Goal: Transaction & Acquisition: Purchase product/service

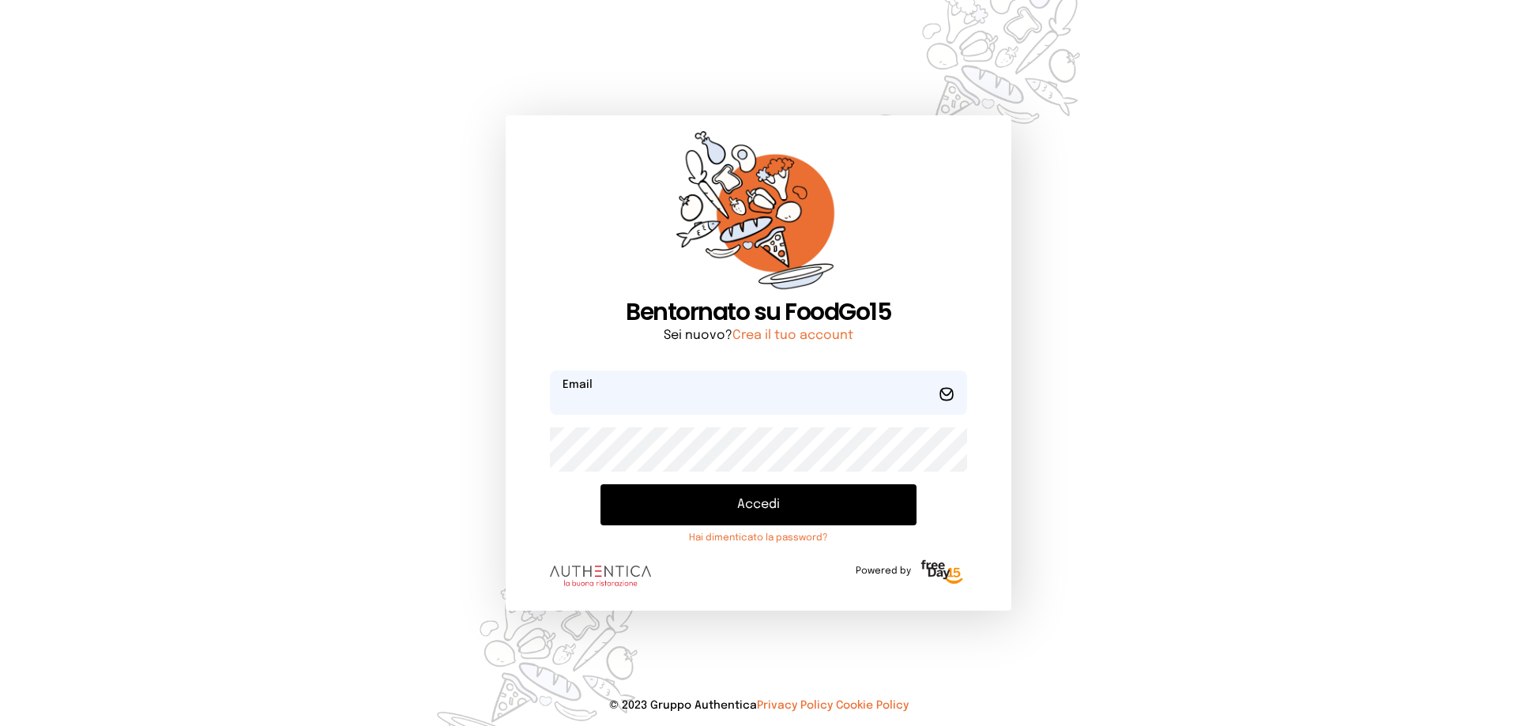
type input "**********"
click at [658, 503] on button "Accedi" at bounding box center [758, 504] width 316 height 41
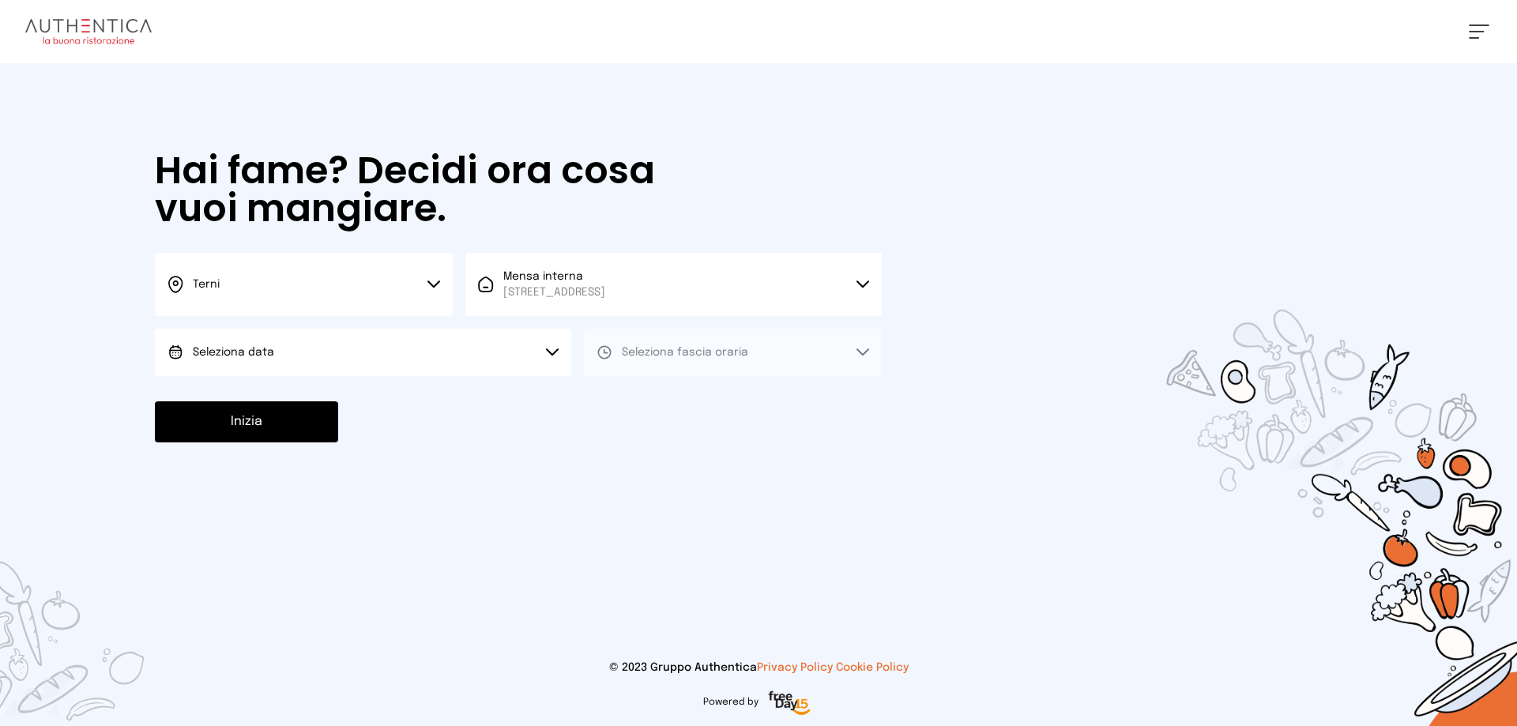
click at [543, 363] on button "Seleziona data" at bounding box center [363, 352] width 416 height 47
click at [484, 391] on li "[DATE], [DATE]" at bounding box center [363, 396] width 416 height 41
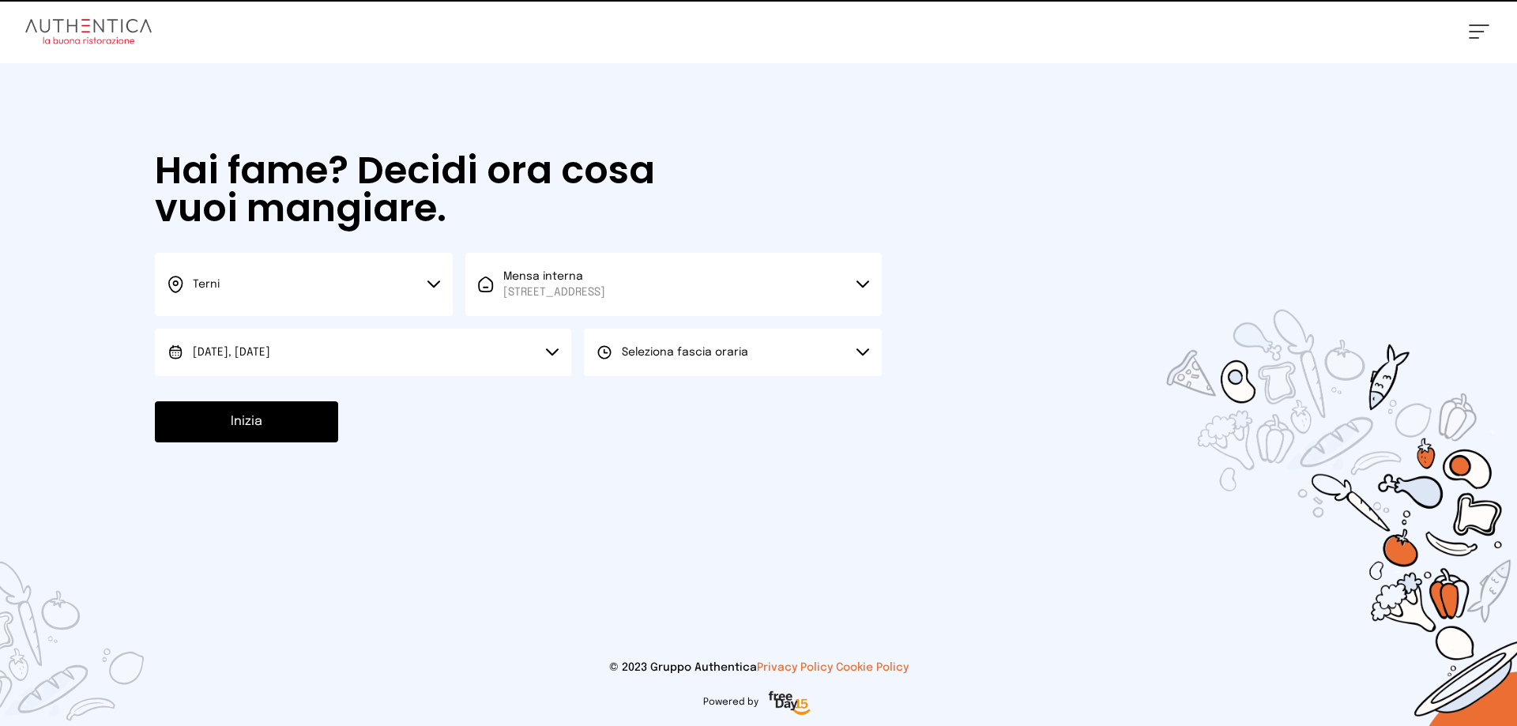
click at [615, 366] on button "Seleziona fascia oraria" at bounding box center [733, 352] width 298 height 47
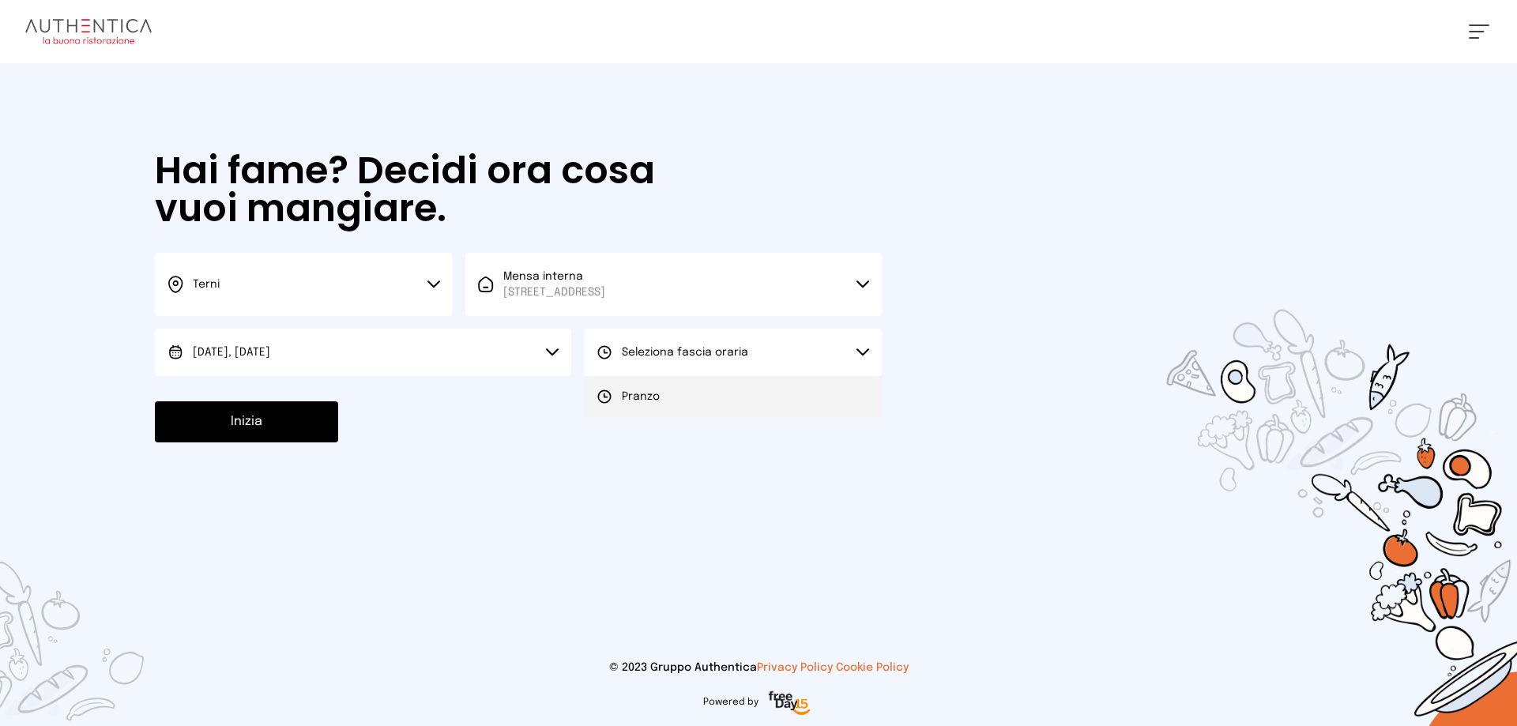
click at [612, 401] on icon at bounding box center [605, 397] width 16 height 16
click at [291, 425] on button "Inizia" at bounding box center [246, 421] width 183 height 41
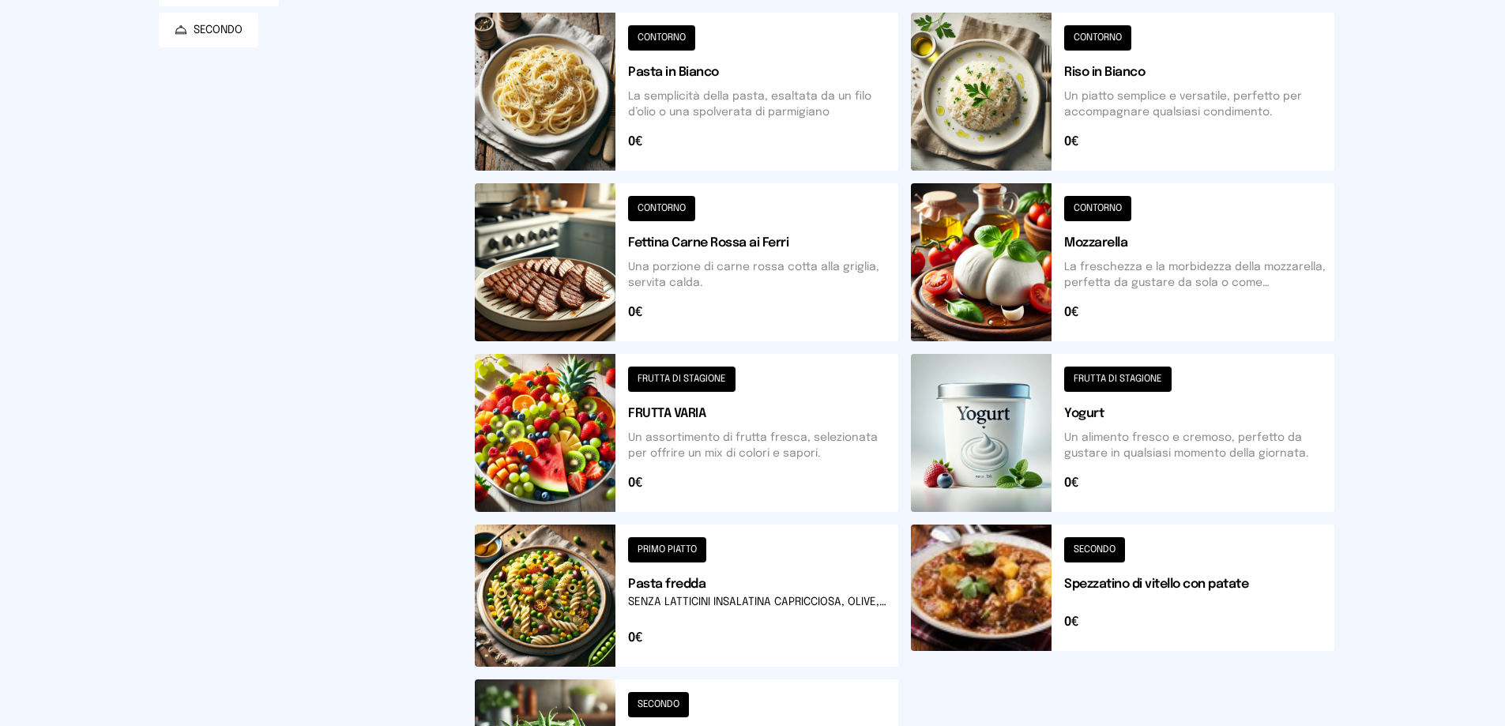
scroll to position [550, 0]
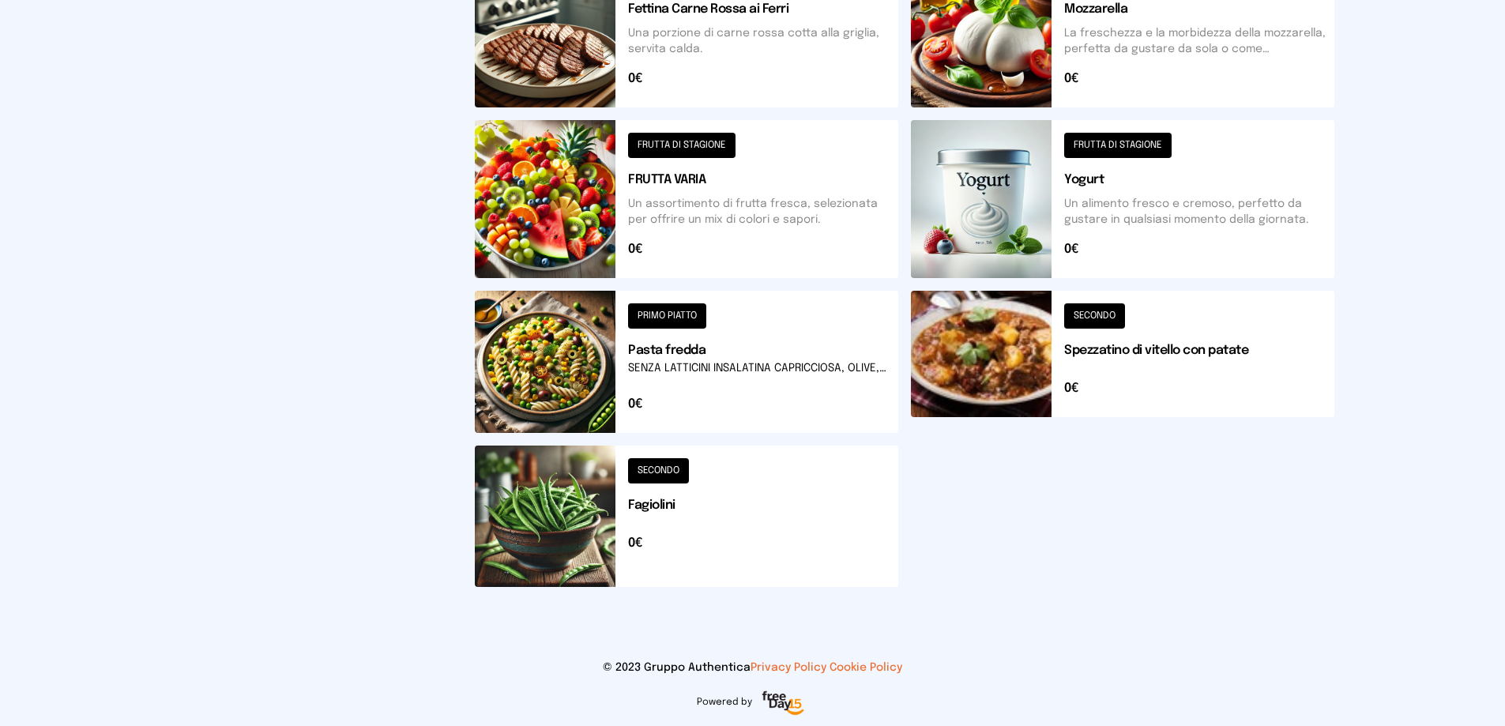
click at [694, 369] on button at bounding box center [687, 362] width 424 height 142
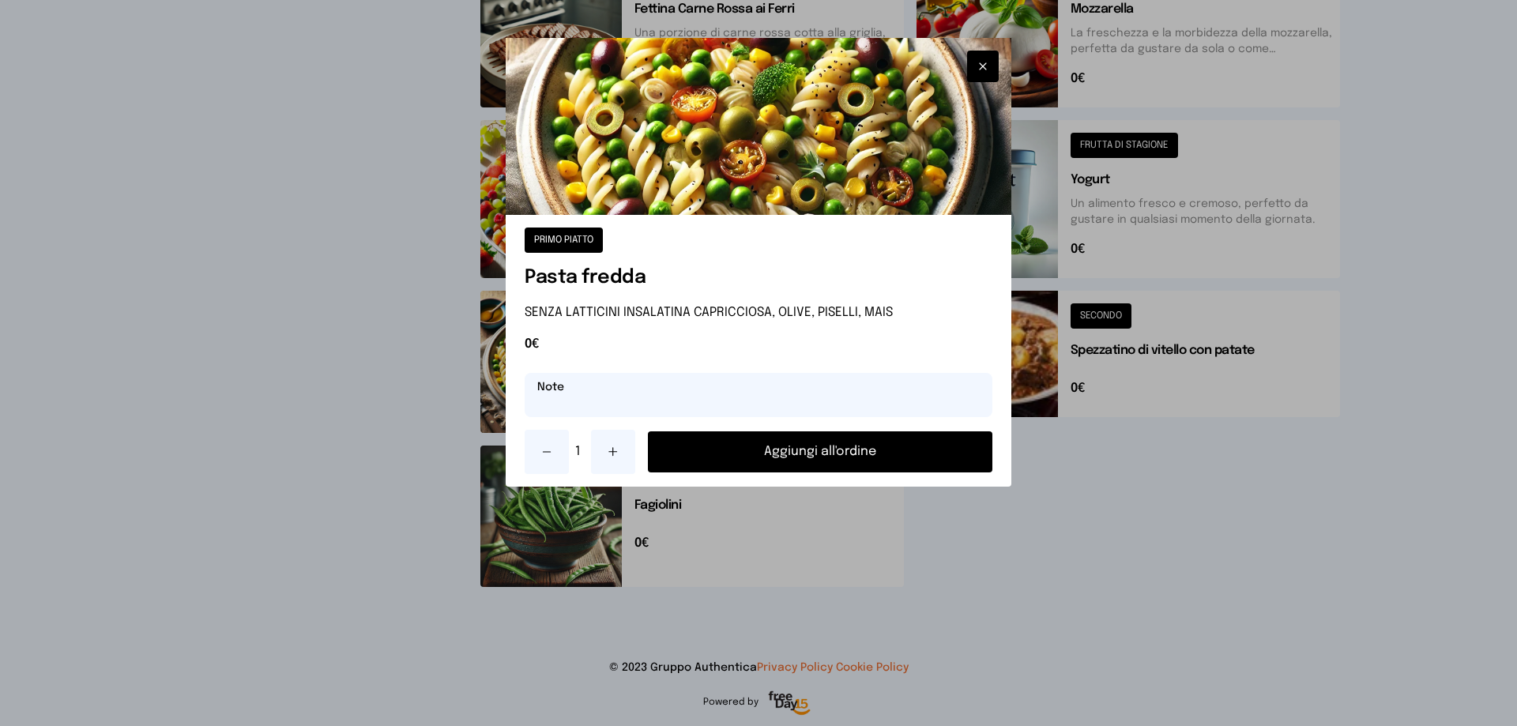
click at [637, 381] on input "text" at bounding box center [759, 395] width 468 height 44
drag, startPoint x: 805, startPoint y: 313, endPoint x: 768, endPoint y: 312, distance: 37.1
click at [768, 312] on p "SENZA LATTICINI INSALATINA CAPRICCIOSA, OLIVE, PISELLI, MAIS" at bounding box center [759, 312] width 468 height 19
click at [864, 397] on input "text" at bounding box center [759, 395] width 468 height 44
click at [995, 66] on button "button" at bounding box center [983, 67] width 32 height 32
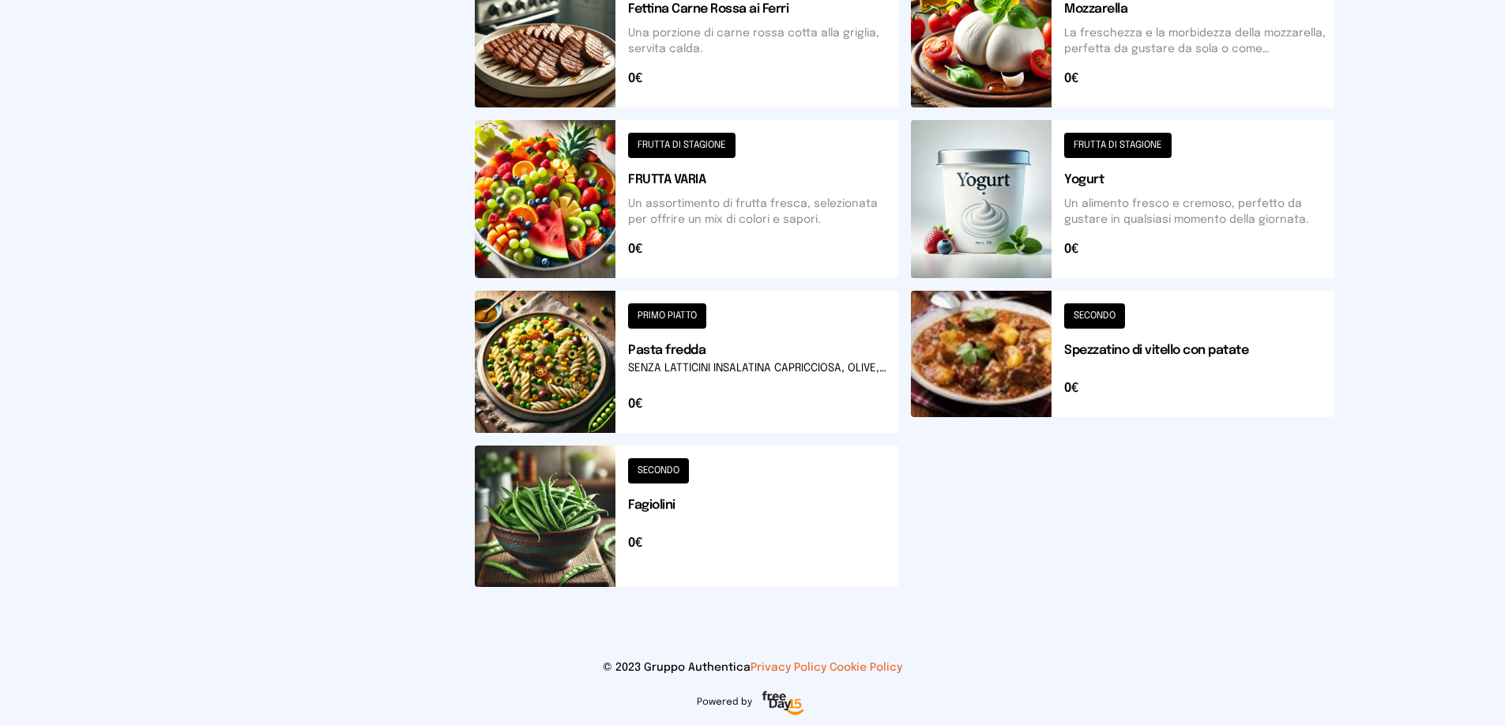
click at [720, 351] on button at bounding box center [687, 362] width 424 height 142
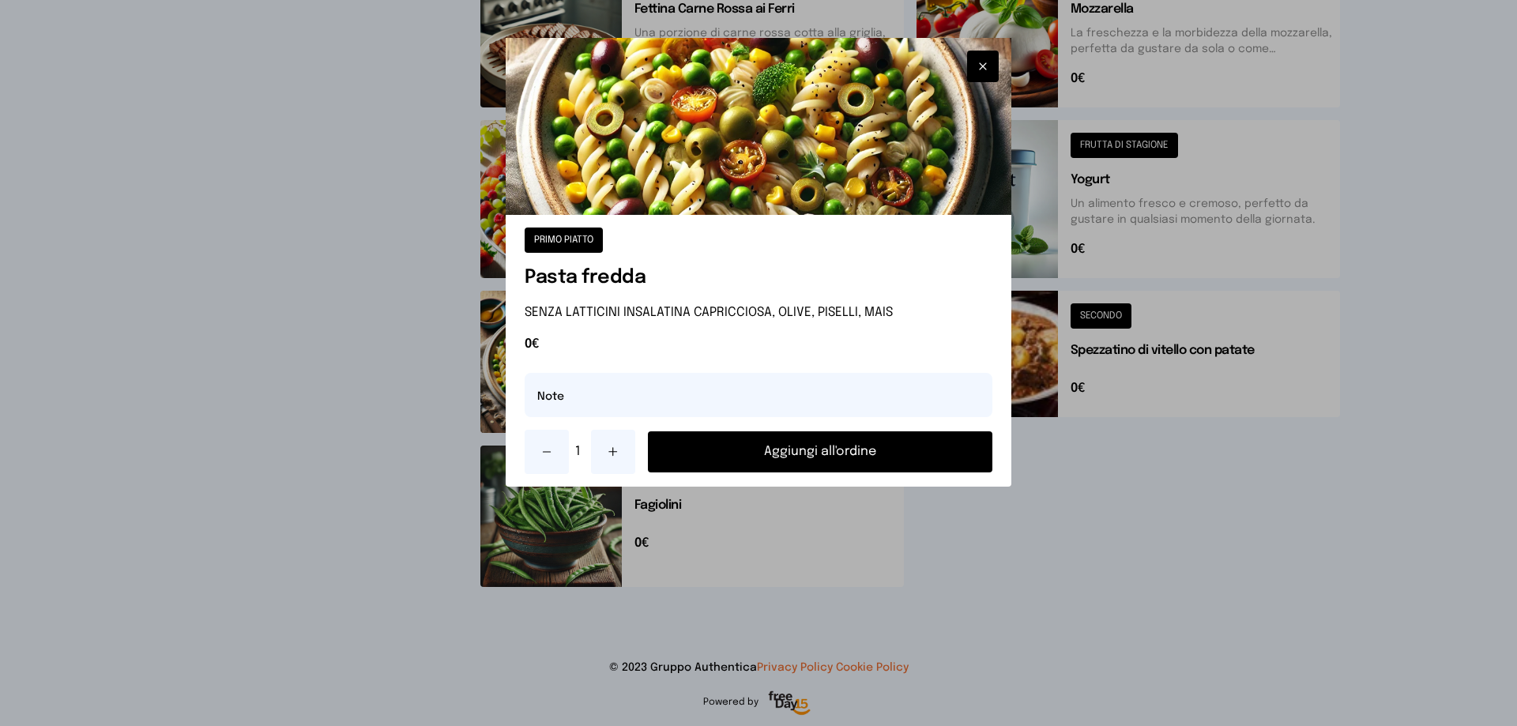
click at [984, 70] on icon "button" at bounding box center [983, 66] width 13 height 16
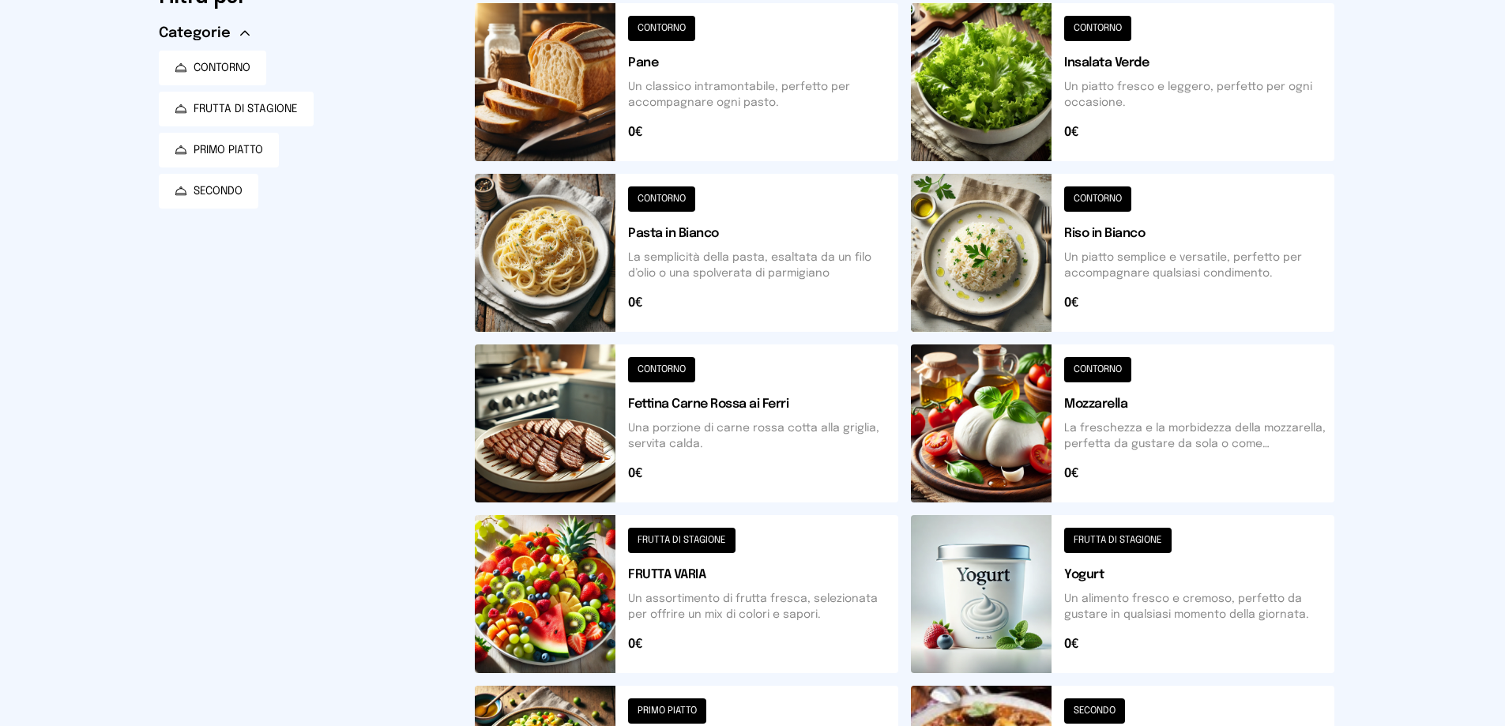
scroll to position [0, 0]
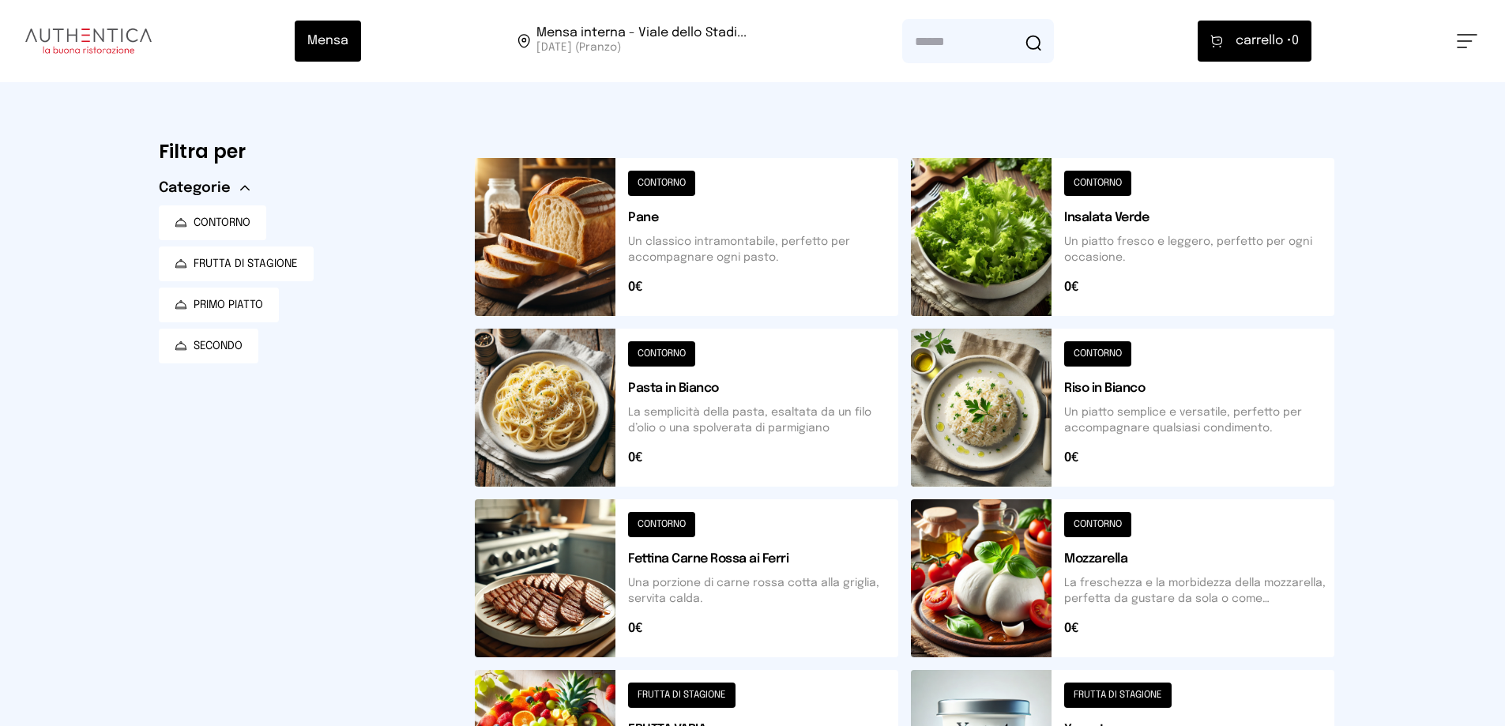
click at [665, 449] on button at bounding box center [687, 408] width 424 height 158
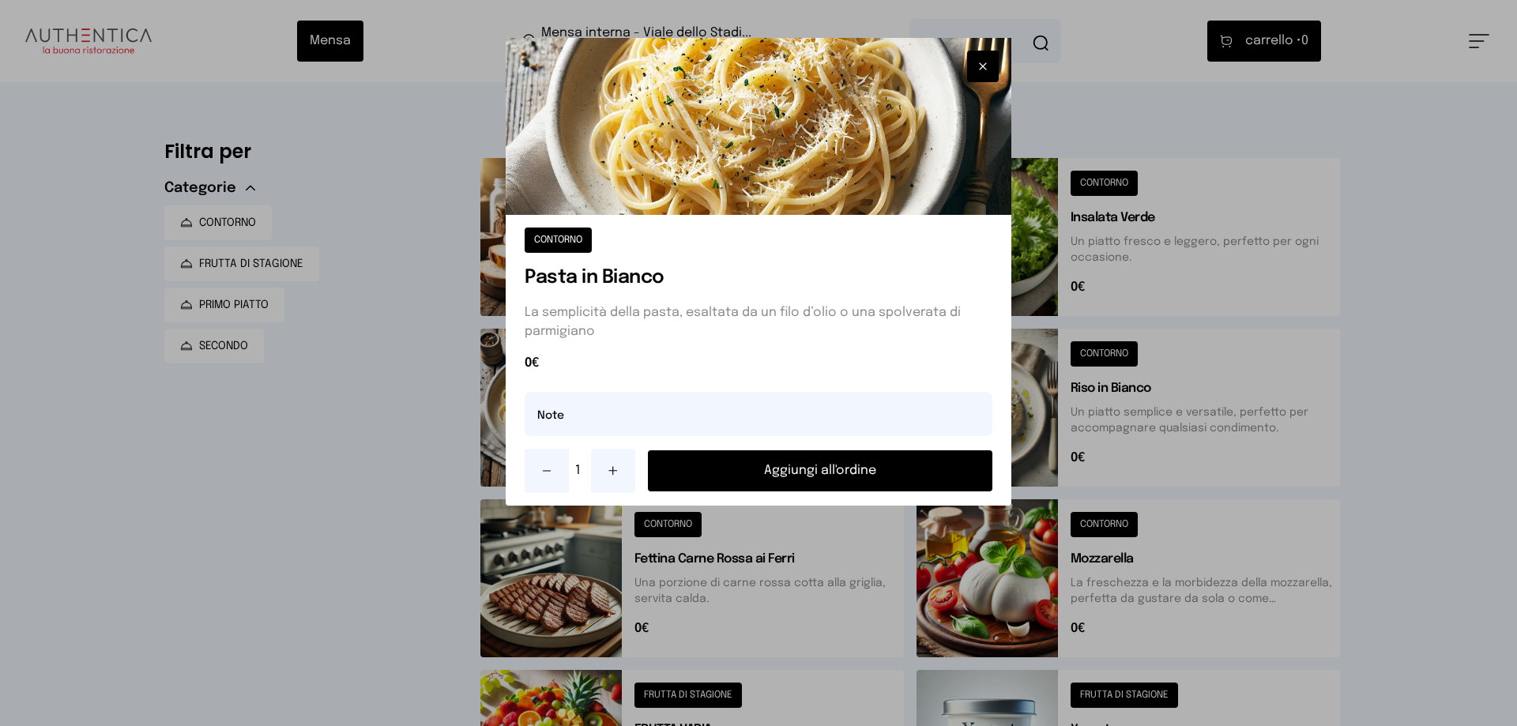
click at [706, 488] on button "Aggiungi all'ordine" at bounding box center [820, 470] width 344 height 41
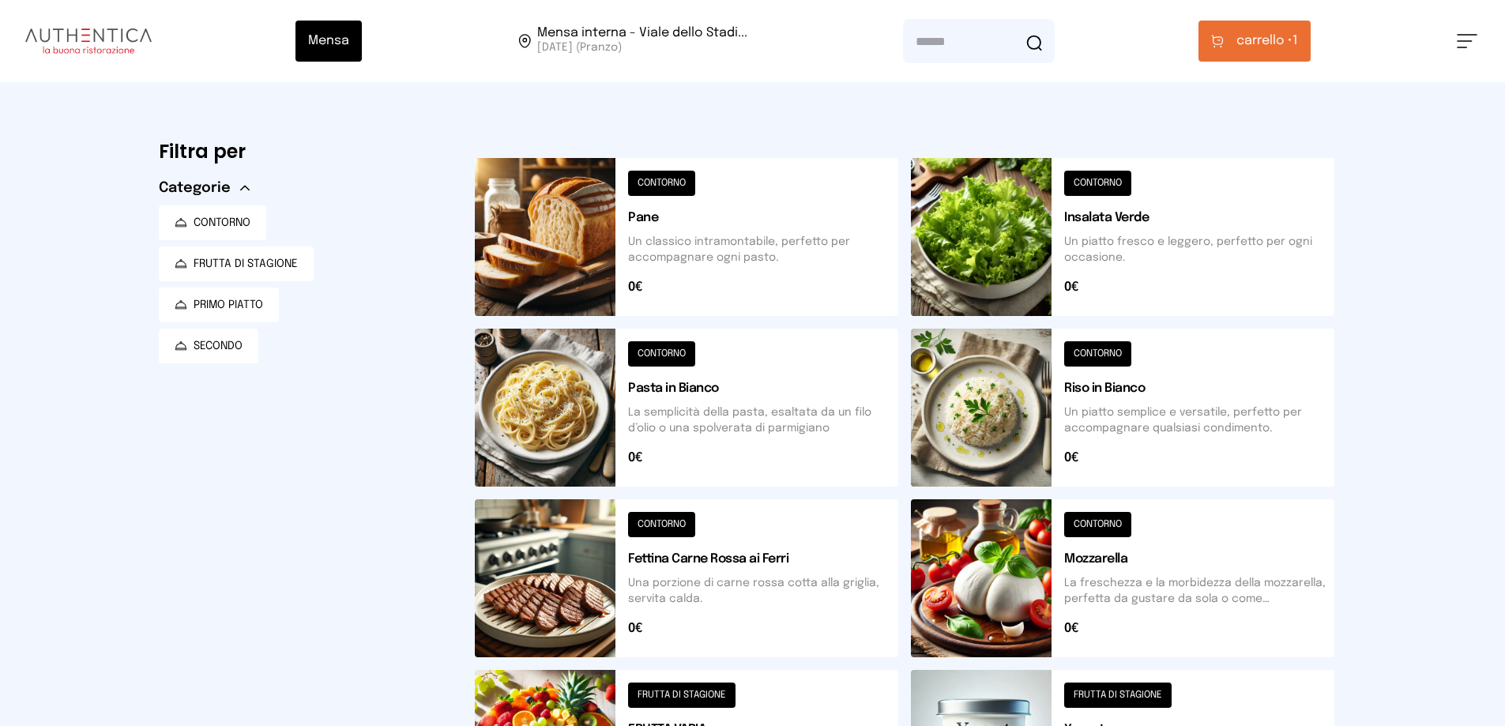
click at [1286, 36] on span "carrello •" at bounding box center [1265, 41] width 56 height 19
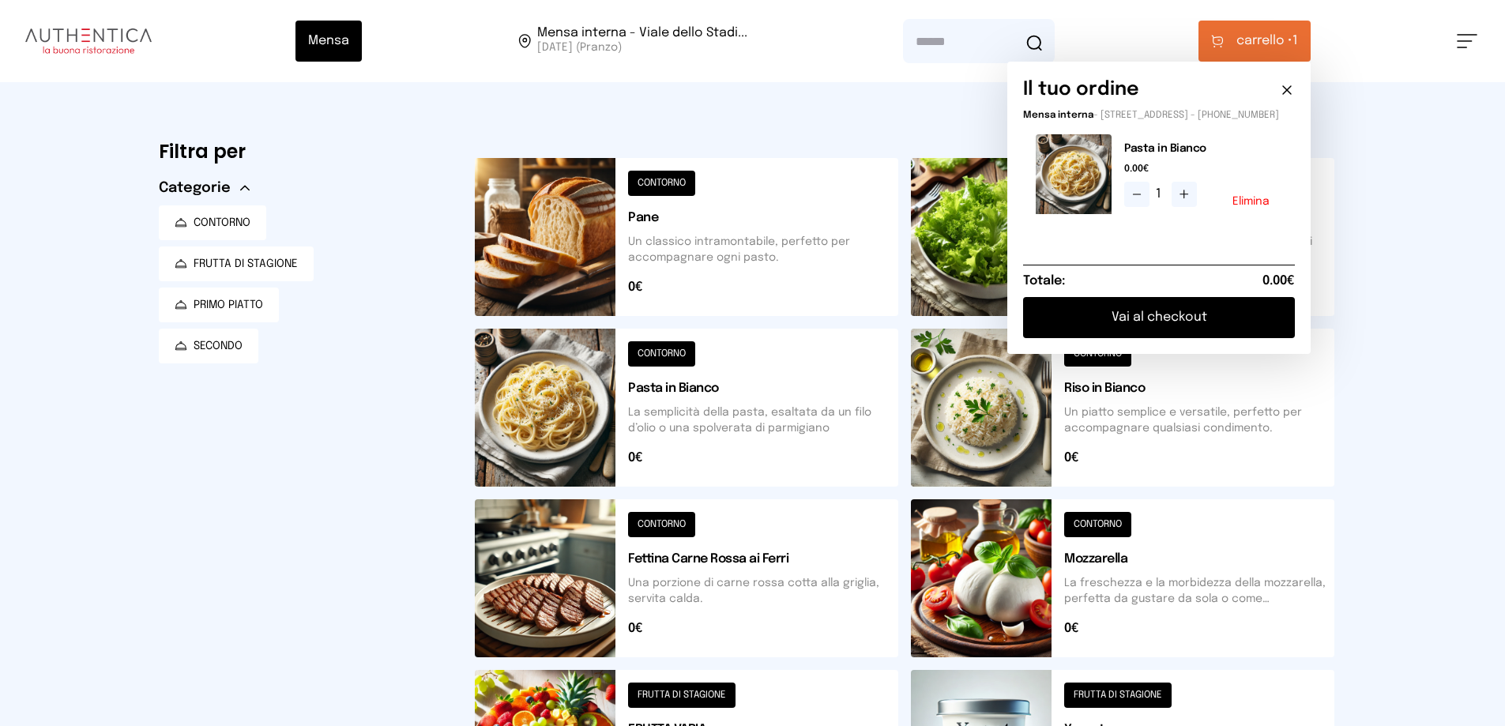
click at [1171, 334] on button "Vai al checkout" at bounding box center [1159, 317] width 272 height 41
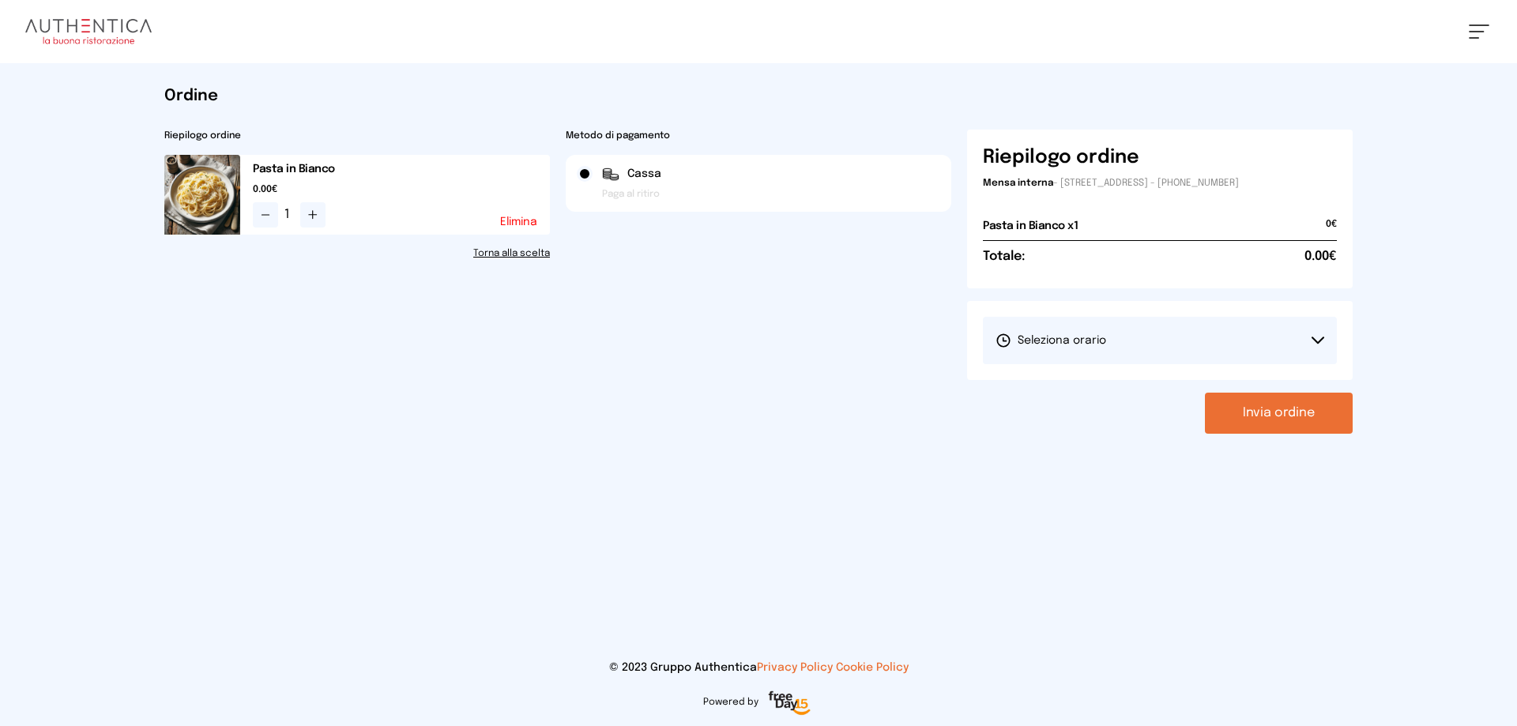
click at [1170, 335] on button "Seleziona orario" at bounding box center [1160, 340] width 354 height 47
click at [1115, 383] on li "1° Turno (13:00 - 15:00)" at bounding box center [1160, 384] width 354 height 41
click at [1329, 412] on button "Invia ordine" at bounding box center [1279, 413] width 148 height 41
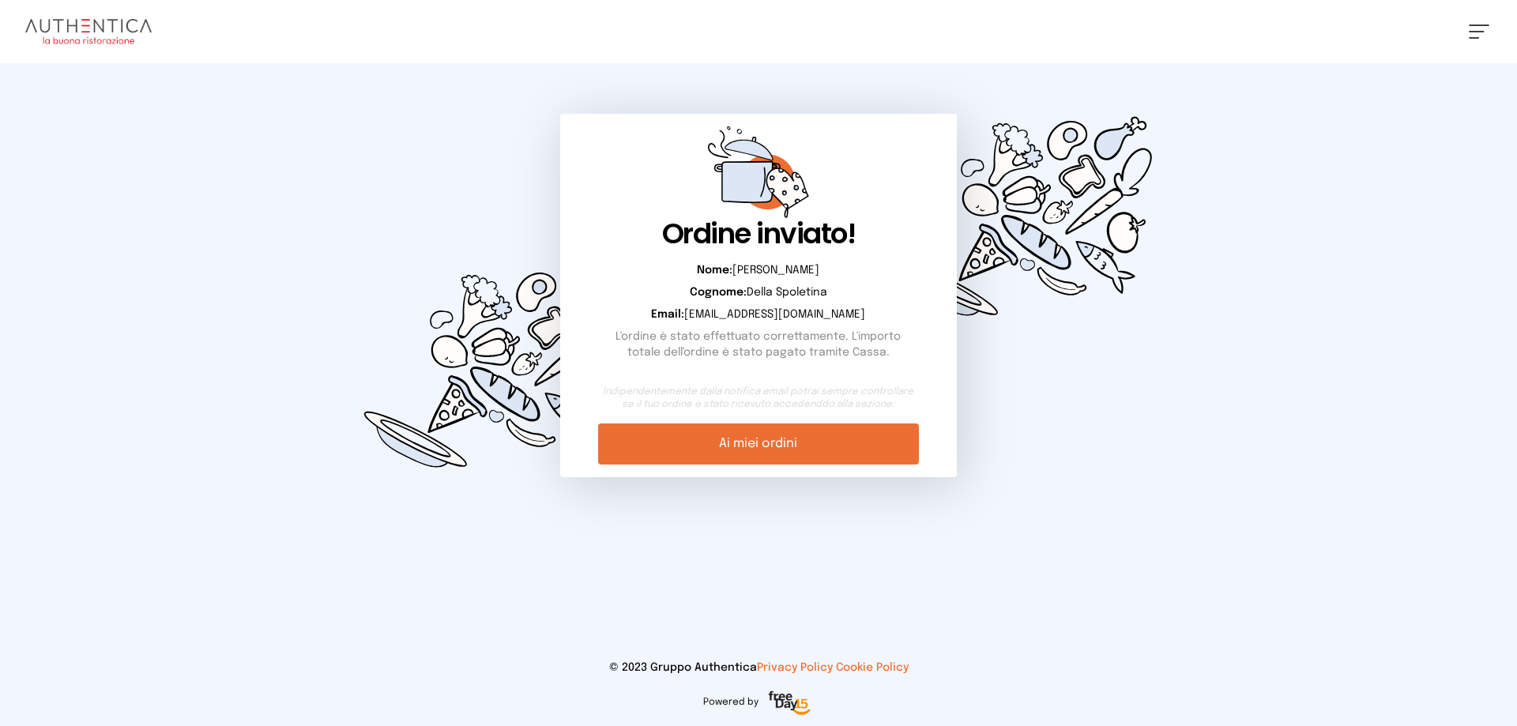
click at [755, 456] on link "Ai miei ordini" at bounding box center [758, 444] width 320 height 41
